Goal: Information Seeking & Learning: Understand process/instructions

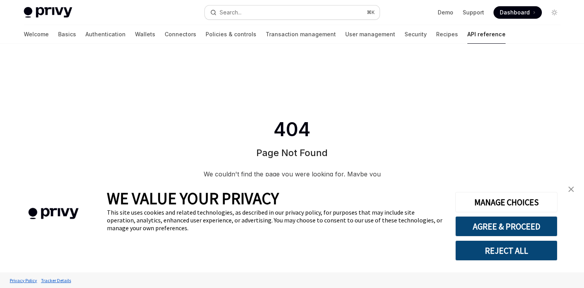
click at [250, 9] on button "Search... ⌘ K" at bounding box center [292, 12] width 175 height 14
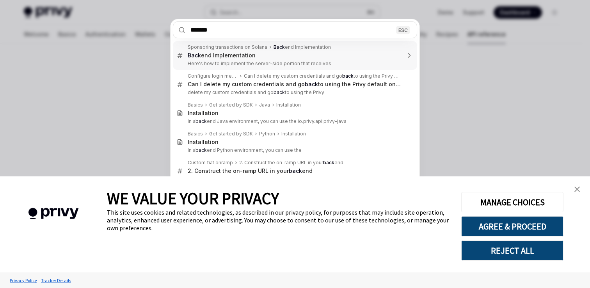
type input "********"
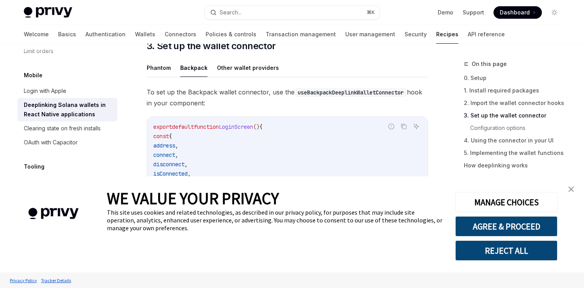
scroll to position [469, 0]
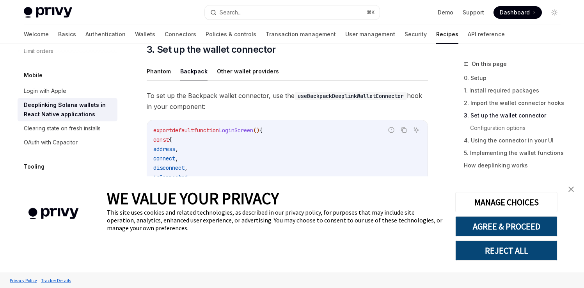
click at [572, 191] on img "close banner" at bounding box center [570, 188] width 5 height 5
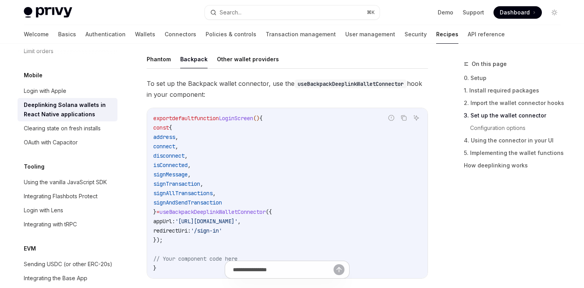
scroll to position [486, 0]
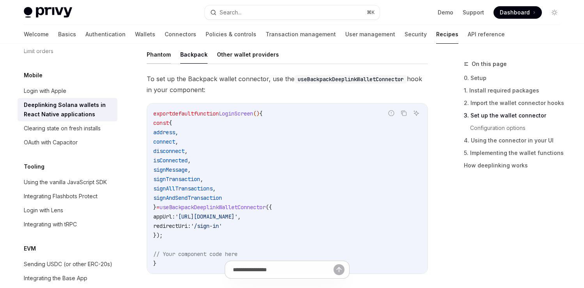
click at [160, 56] on button "Phantom" at bounding box center [159, 54] width 24 height 18
click at [191, 57] on button "Backpack" at bounding box center [193, 54] width 27 height 18
click at [244, 55] on button "Other wallet providers" at bounding box center [248, 54] width 62 height 18
type textarea "*"
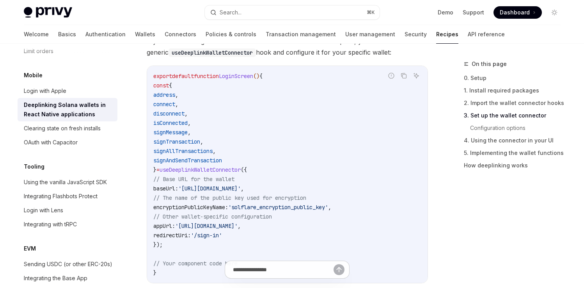
scroll to position [526, 0]
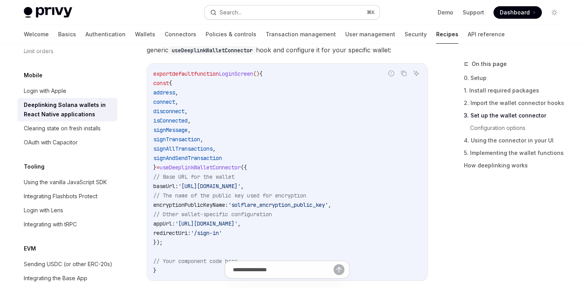
click at [234, 9] on div "Search..." at bounding box center [231, 12] width 22 height 9
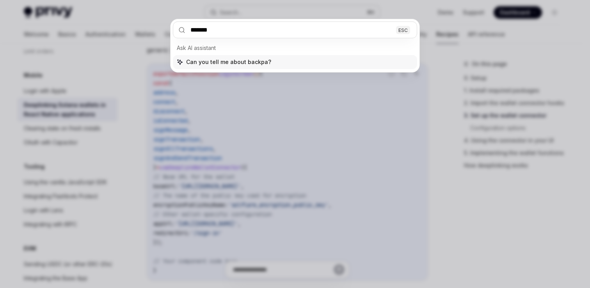
type input "********"
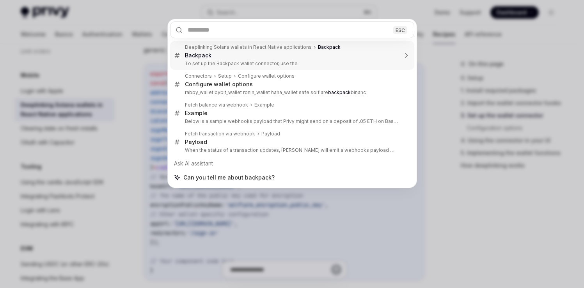
scroll to position [531, 0]
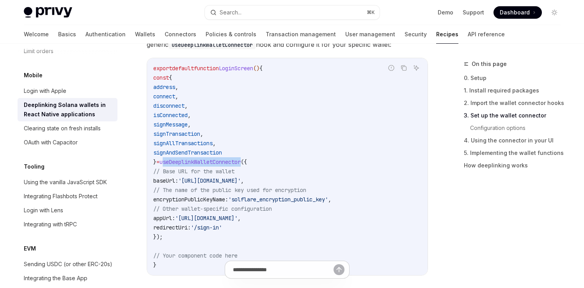
drag, startPoint x: 174, startPoint y: 163, endPoint x: 256, endPoint y: 164, distance: 82.3
click at [241, 164] on span "useDeeplinkWalletConnector" at bounding box center [199, 161] width 81 height 7
drag, startPoint x: 258, startPoint y: 164, endPoint x: 172, endPoint y: 165, distance: 85.8
click at [172, 165] on span "} = useDeeplinkWalletConnector ({" at bounding box center [200, 161] width 94 height 7
copy span "useDeeplinkWalletConnector"
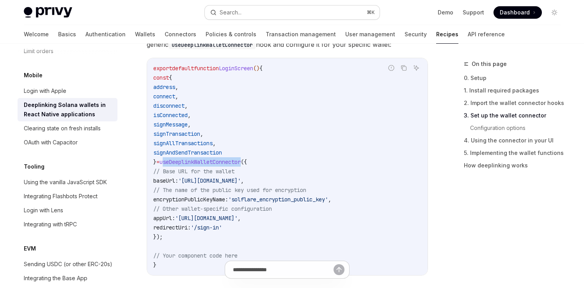
click at [296, 11] on button "Search... ⌘ K" at bounding box center [292, 12] width 175 height 14
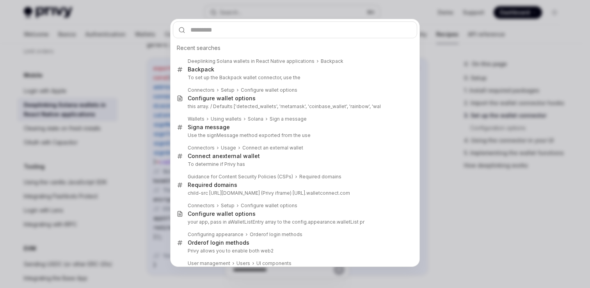
type input "**********"
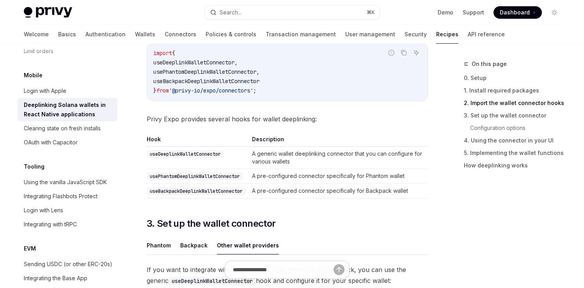
scroll to position [296, 0]
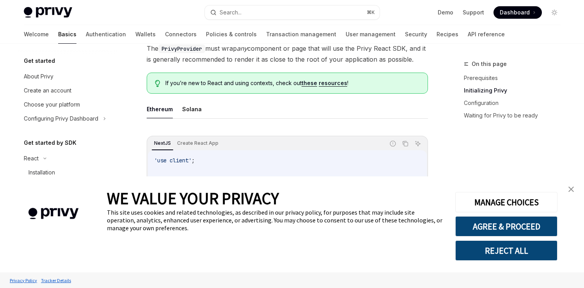
scroll to position [201, 0]
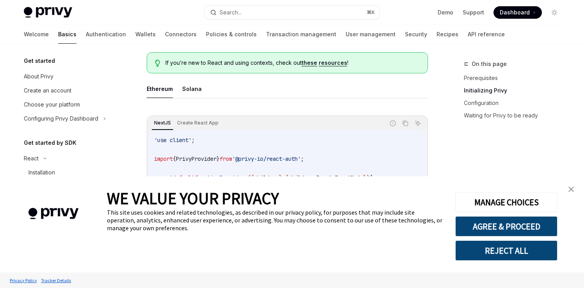
click at [572, 188] on img "close banner" at bounding box center [570, 188] width 5 height 5
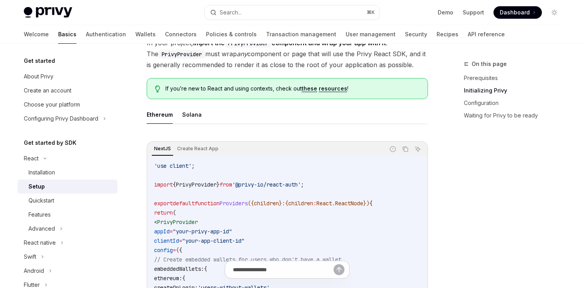
scroll to position [172, 0]
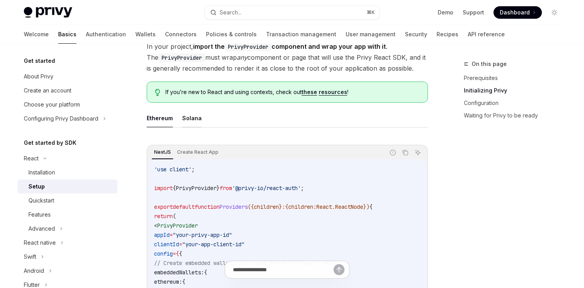
click at [186, 117] on button "Solana" at bounding box center [191, 118] width 19 height 18
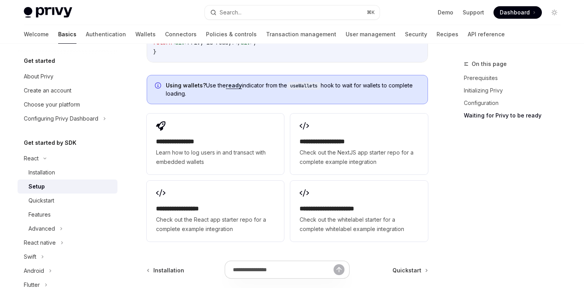
scroll to position [1165, 0]
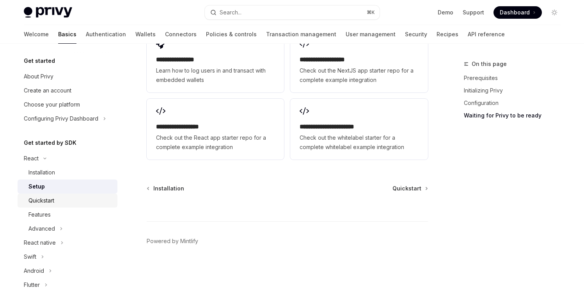
click at [62, 193] on link "Quickstart" at bounding box center [68, 200] width 100 height 14
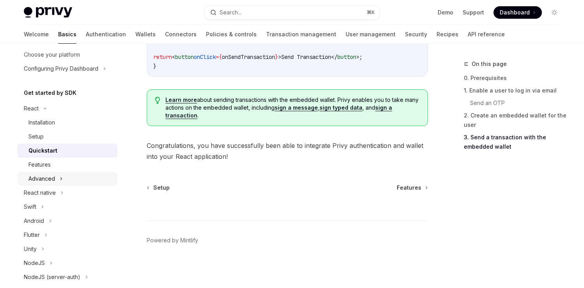
scroll to position [59, 0]
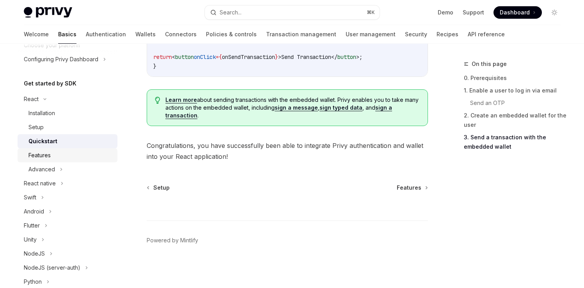
click at [58, 154] on div "Features" at bounding box center [70, 155] width 84 height 9
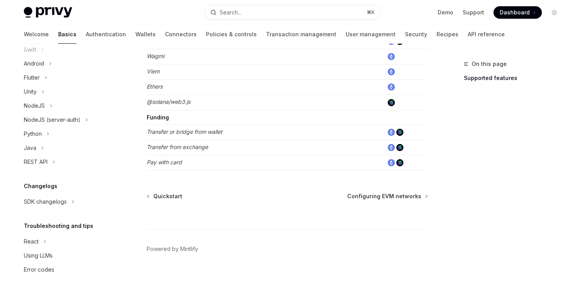
scroll to position [211, 0]
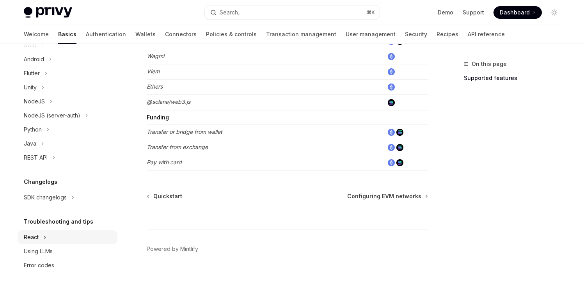
click at [45, 234] on icon at bounding box center [44, 236] width 3 height 9
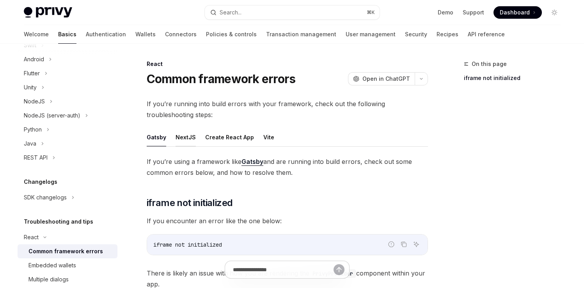
click at [189, 138] on button "NextJS" at bounding box center [185, 137] width 20 height 18
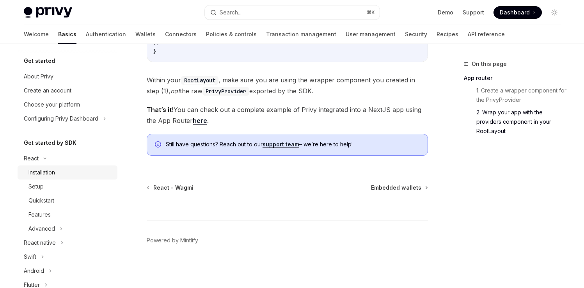
click at [47, 175] on div "Installation" at bounding box center [41, 172] width 27 height 9
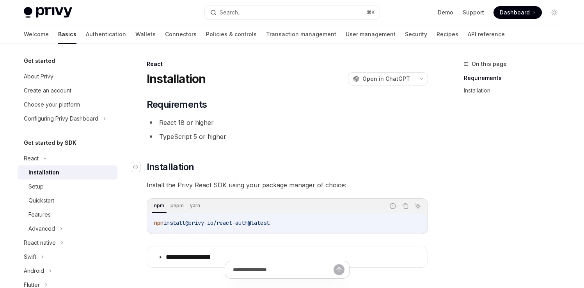
scroll to position [106, 0]
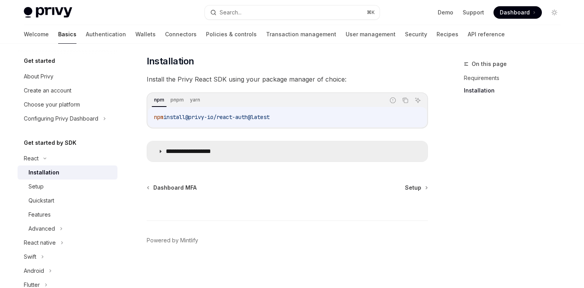
click at [165, 156] on summary "**********" at bounding box center [287, 151] width 280 height 20
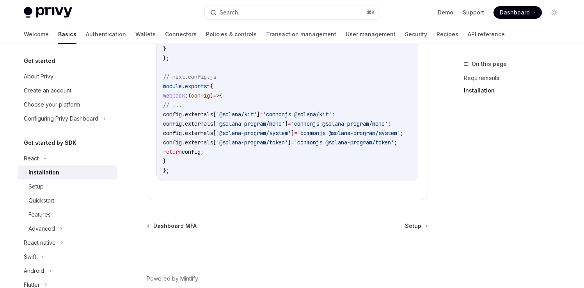
scroll to position [429, 0]
click at [66, 184] on div "Setup" at bounding box center [70, 186] width 84 height 9
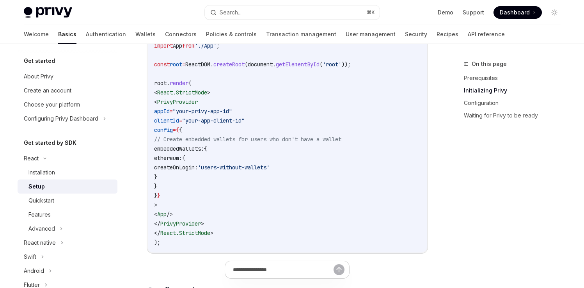
scroll to position [364, 0]
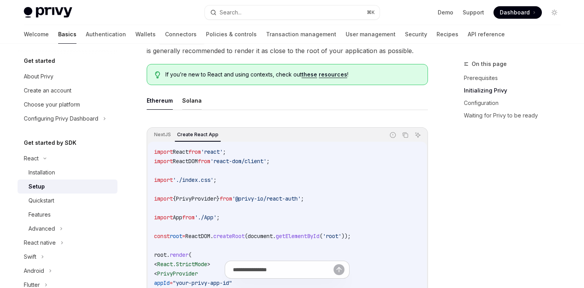
click at [193, 96] on button "Solana" at bounding box center [191, 100] width 19 height 18
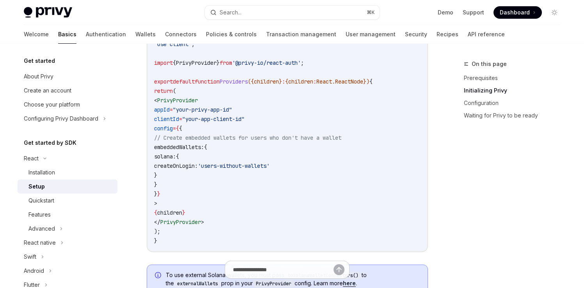
scroll to position [298, 0]
click at [63, 202] on div "Quickstart" at bounding box center [70, 200] width 84 height 9
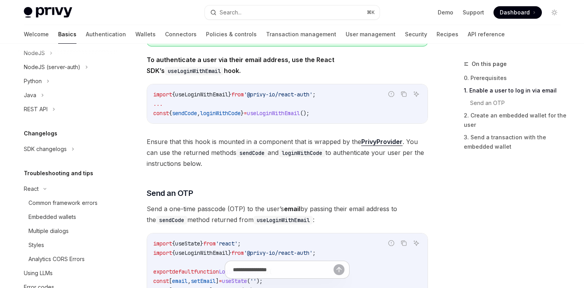
scroll to position [282, 0]
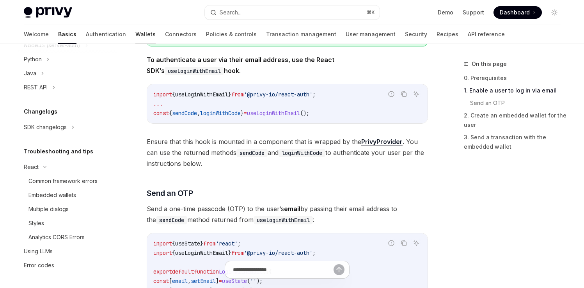
click at [135, 34] on link "Wallets" at bounding box center [145, 34] width 20 height 19
type textarea "*"
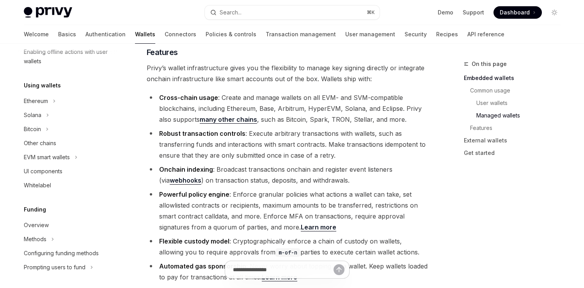
scroll to position [895, 0]
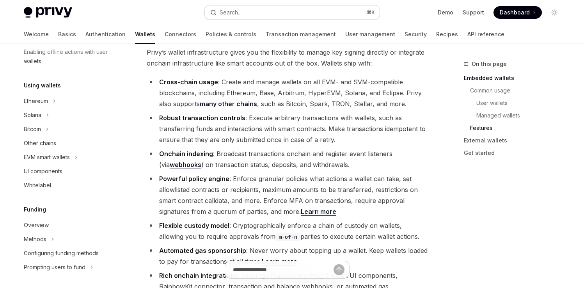
click at [259, 18] on button "Search... ⌘ K" at bounding box center [292, 12] width 175 height 14
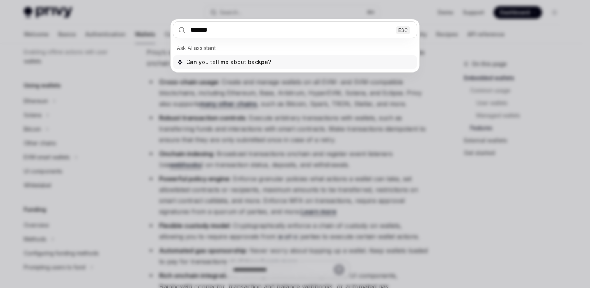
type input "********"
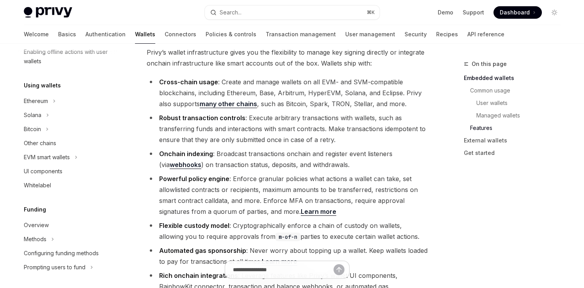
type textarea "*"
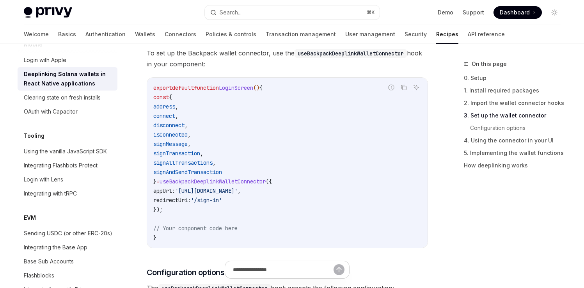
scroll to position [515, 0]
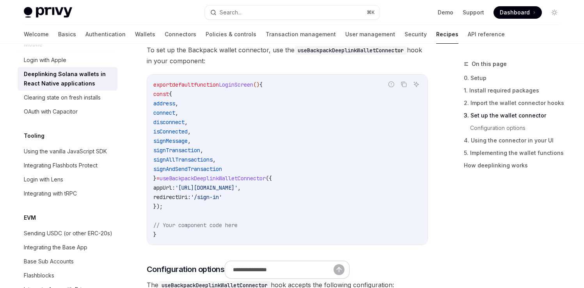
drag, startPoint x: 172, startPoint y: 179, endPoint x: 284, endPoint y: 175, distance: 112.0
click at [272, 175] on span "} = useBackpackDeeplinkWalletConnector ({" at bounding box center [212, 178] width 119 height 7
copy span "useBackpackDeeplinkWalletConnector"
click at [235, 14] on div "Search..." at bounding box center [231, 12] width 22 height 9
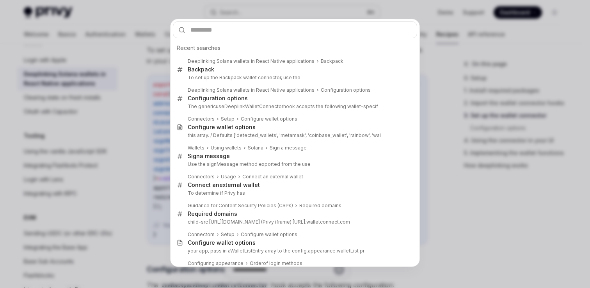
type input "**********"
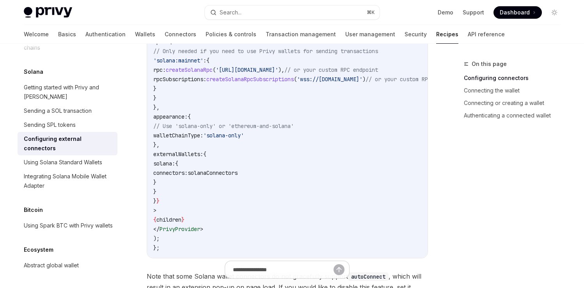
scroll to position [439, 0]
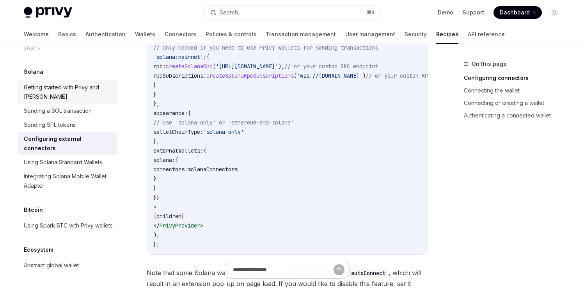
click at [62, 101] on div "Getting started with Privy and [PERSON_NAME]" at bounding box center [68, 92] width 89 height 19
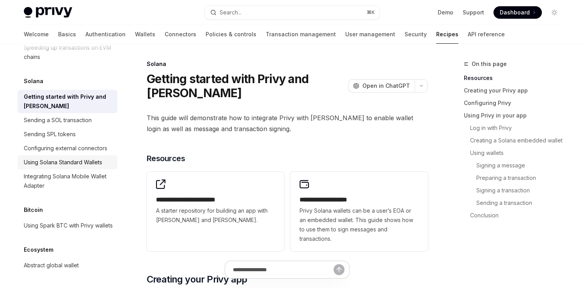
click at [64, 167] on div "Using Solana Standard Wallets" at bounding box center [63, 162] width 78 height 9
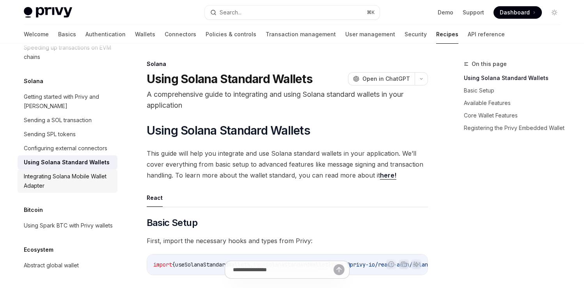
click at [66, 190] on div "Integrating Solana Mobile Wallet Adapter" at bounding box center [68, 181] width 89 height 19
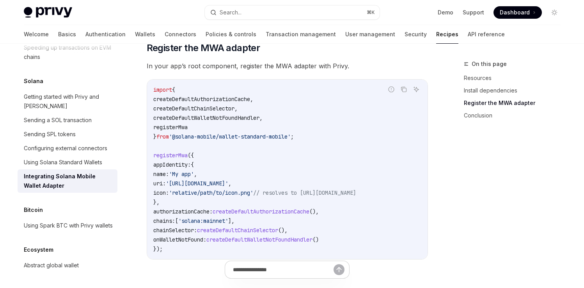
scroll to position [312, 0]
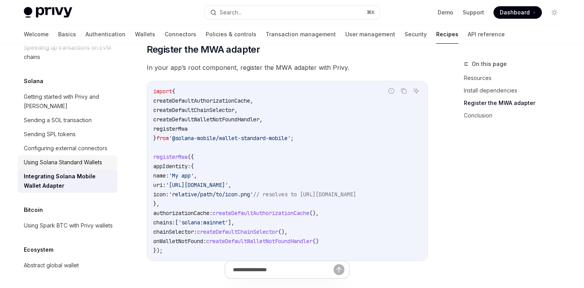
click at [89, 167] on div "Using Solana Standard Wallets" at bounding box center [63, 162] width 78 height 9
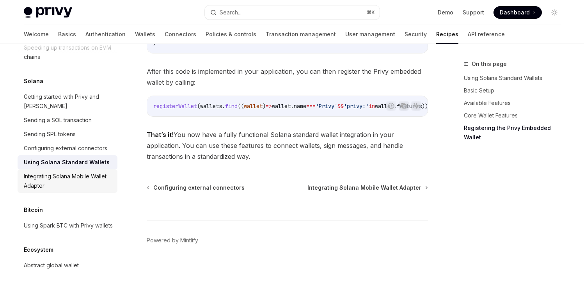
scroll to position [1429, 0]
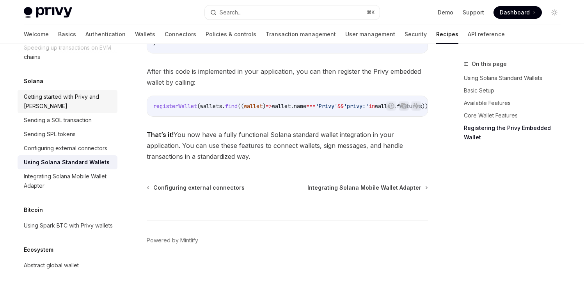
click at [98, 111] on div "Getting started with Privy and [PERSON_NAME]" at bounding box center [68, 101] width 89 height 19
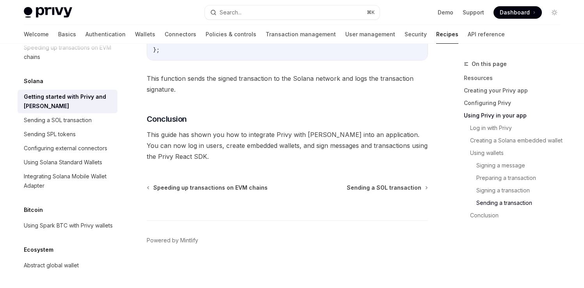
scroll to position [2815, 0]
click at [65, 190] on div "Integrating Solana Mobile Wallet Adapter" at bounding box center [68, 181] width 89 height 19
type textarea "*"
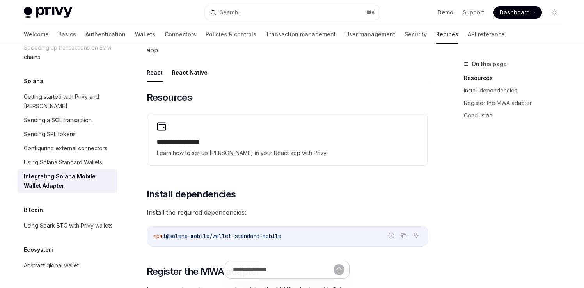
scroll to position [124, 0]
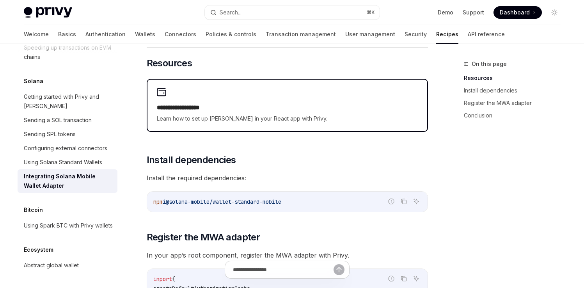
click at [284, 114] on span "Learn how to set up Solana in your React app with Privy." at bounding box center [287, 118] width 261 height 9
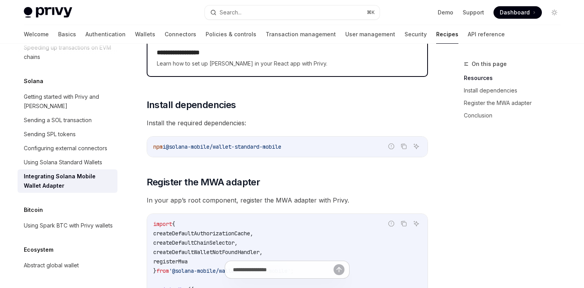
scroll to position [180, 0]
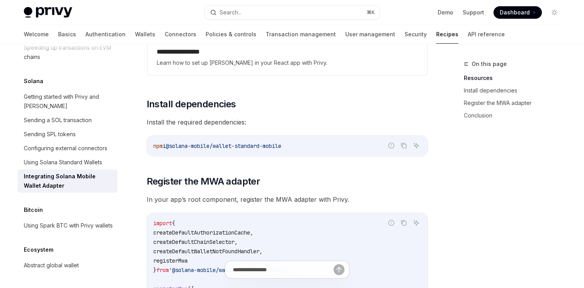
drag, startPoint x: 303, startPoint y: 145, endPoint x: 150, endPoint y: 145, distance: 152.5
click at [150, 145] on div "npm i @solana-mobile/wallet-standard-mobile" at bounding box center [287, 146] width 280 height 20
copy span "npm i @solana-mobile/wallet-standard-mobile"
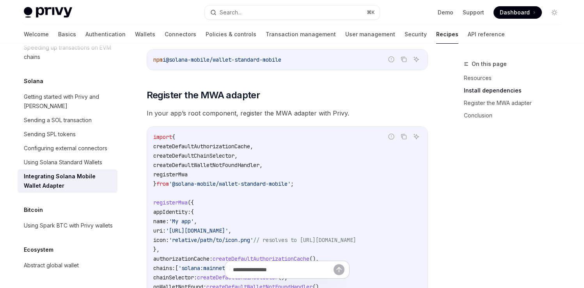
scroll to position [264, 0]
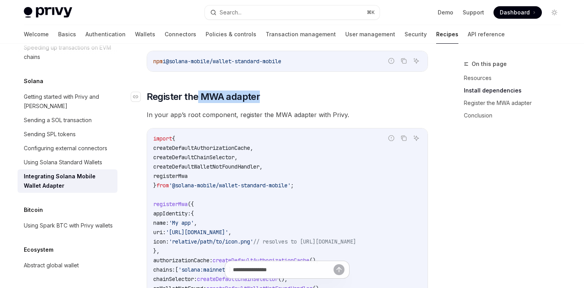
drag, startPoint x: 198, startPoint y: 94, endPoint x: 260, endPoint y: 99, distance: 62.2
click at [260, 99] on h2 "​ Register the MWA adapter" at bounding box center [287, 96] width 281 height 12
copy span "MWA adapter"
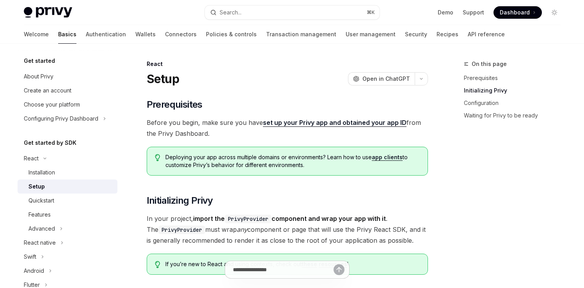
scroll to position [229, 0]
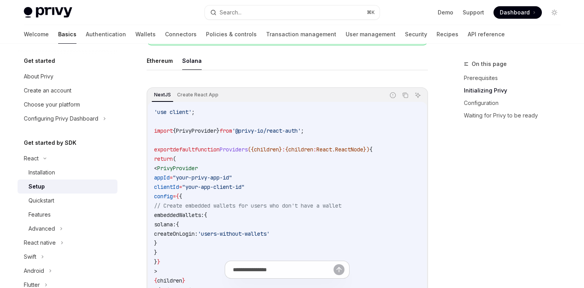
type textarea "*"
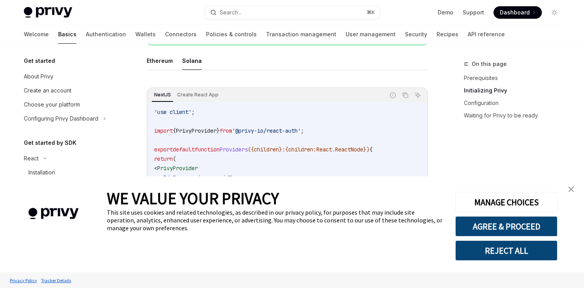
scroll to position [0, 0]
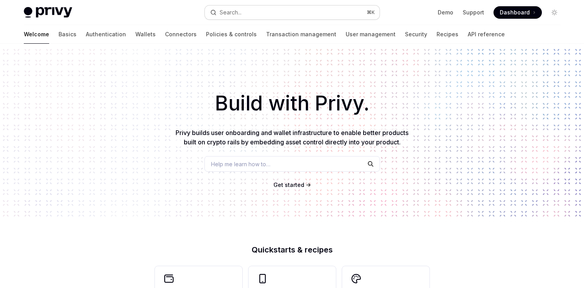
type textarea "*"
click at [243, 13] on button "Search... ⌘ K" at bounding box center [292, 12] width 175 height 14
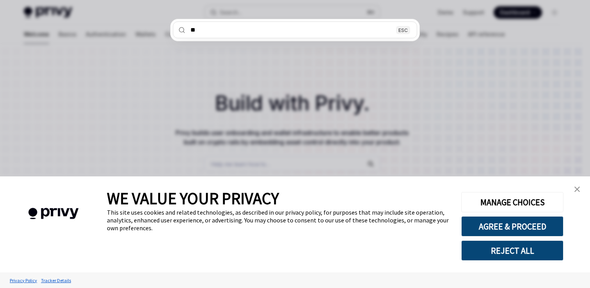
type input "***"
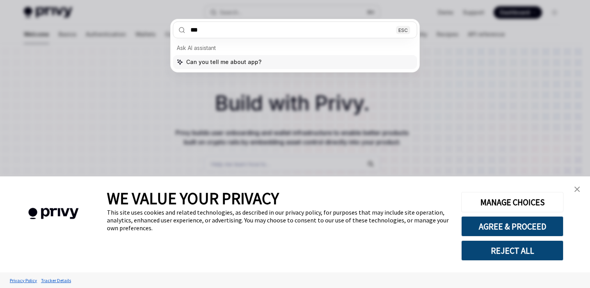
type textarea "*"
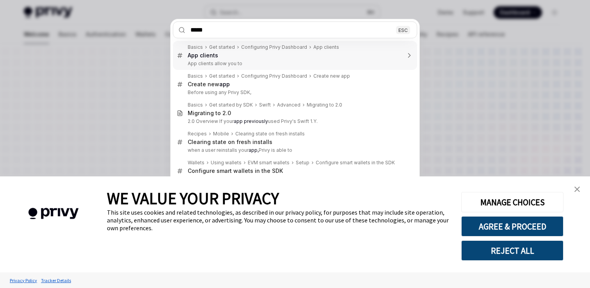
type input "******"
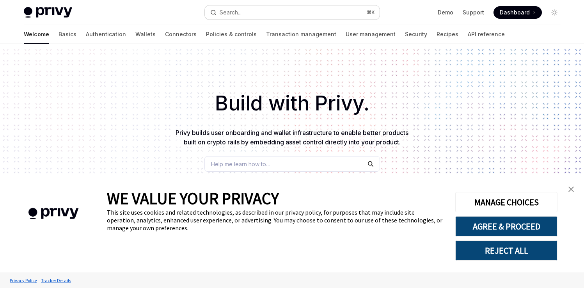
type textarea "*"
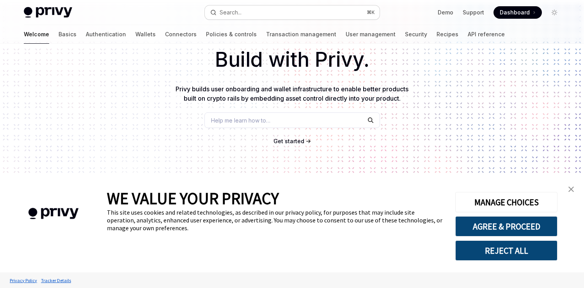
scroll to position [480, 0]
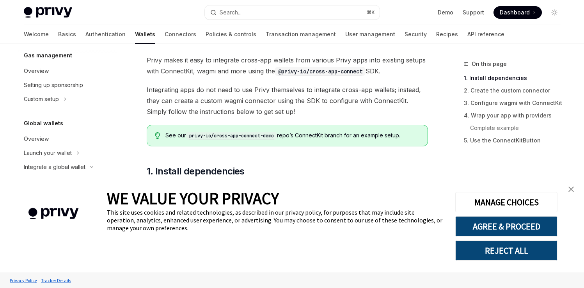
click at [567, 188] on link "close banner" at bounding box center [571, 189] width 16 height 16
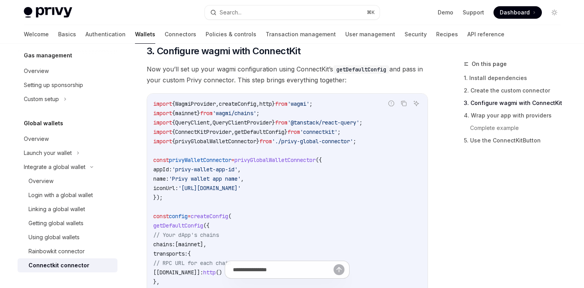
scroll to position [435, 0]
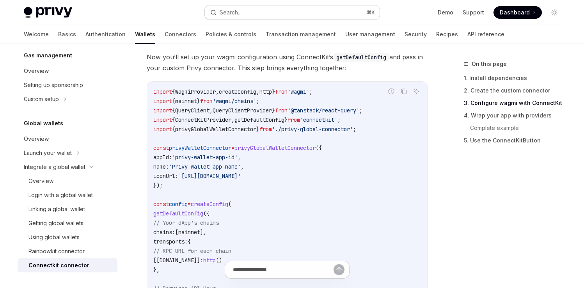
click at [231, 13] on div "Search..." at bounding box center [231, 12] width 22 height 9
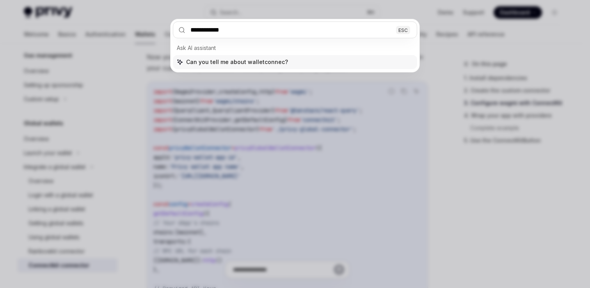
type input "**********"
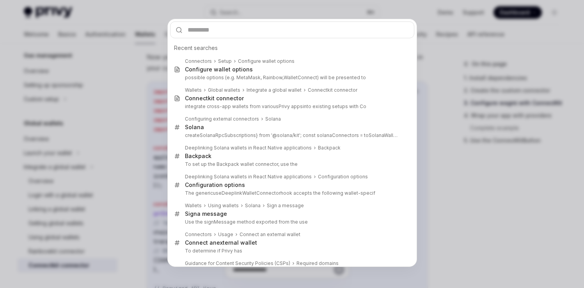
type textarea "*"
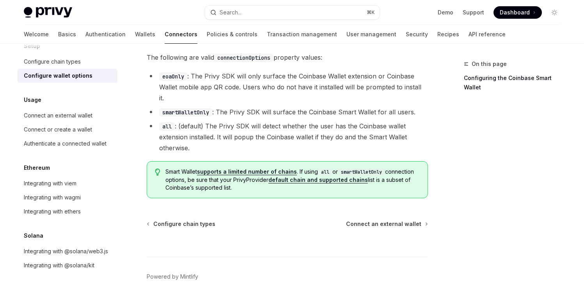
scroll to position [1200, 0]
